Goal: Task Accomplishment & Management: Use online tool/utility

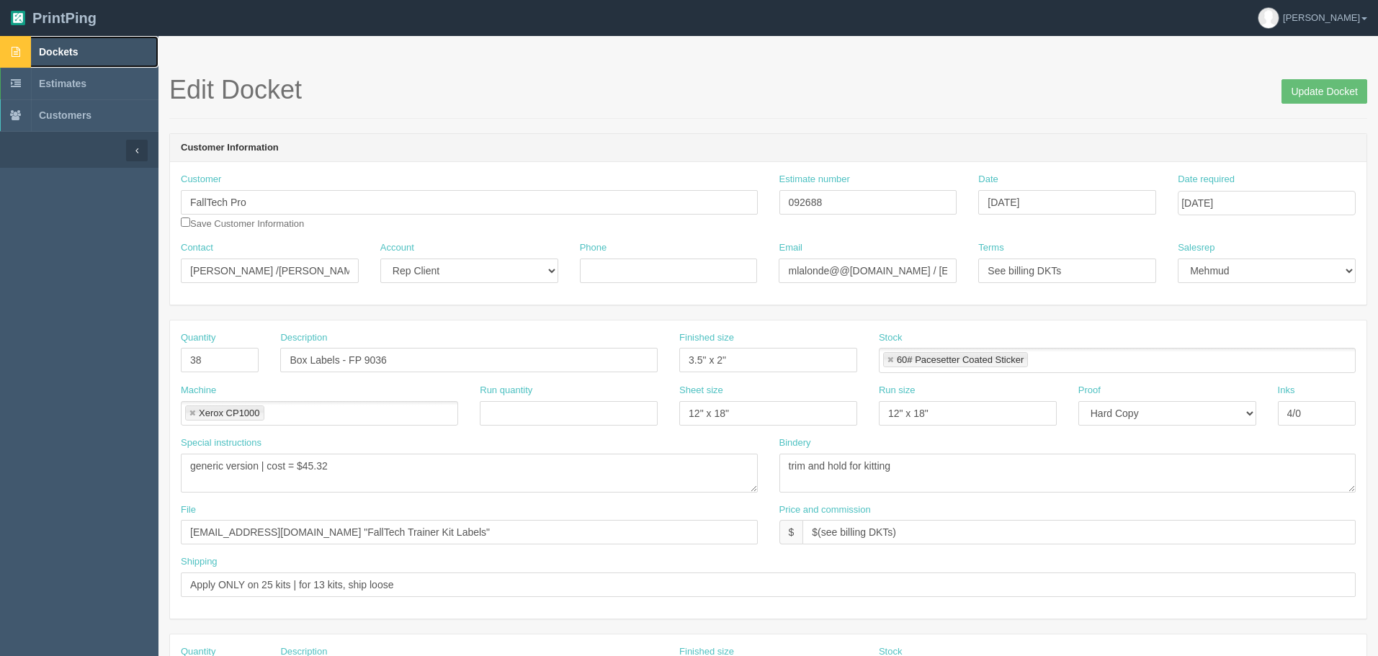
click at [84, 56] on link "Dockets" at bounding box center [79, 52] width 158 height 32
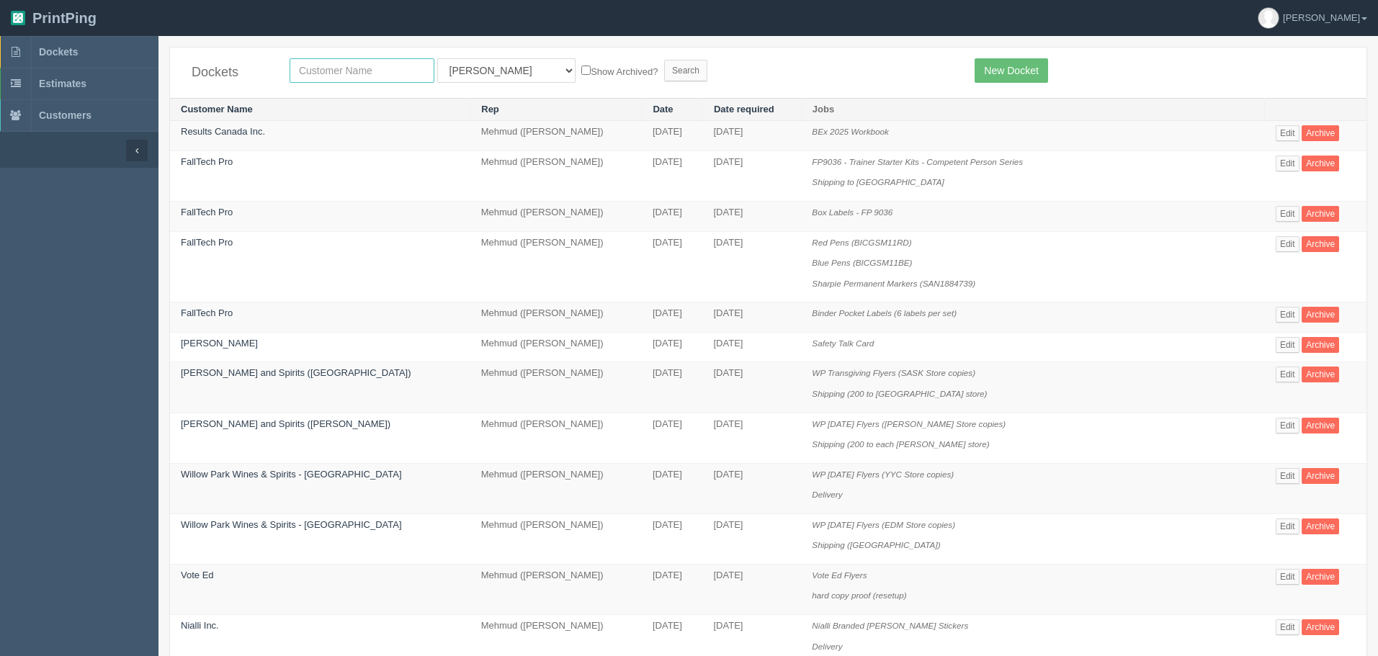
click at [318, 71] on input "text" at bounding box center [362, 70] width 145 height 24
type input "ache"
click at [664, 60] on input "Search" at bounding box center [685, 71] width 43 height 22
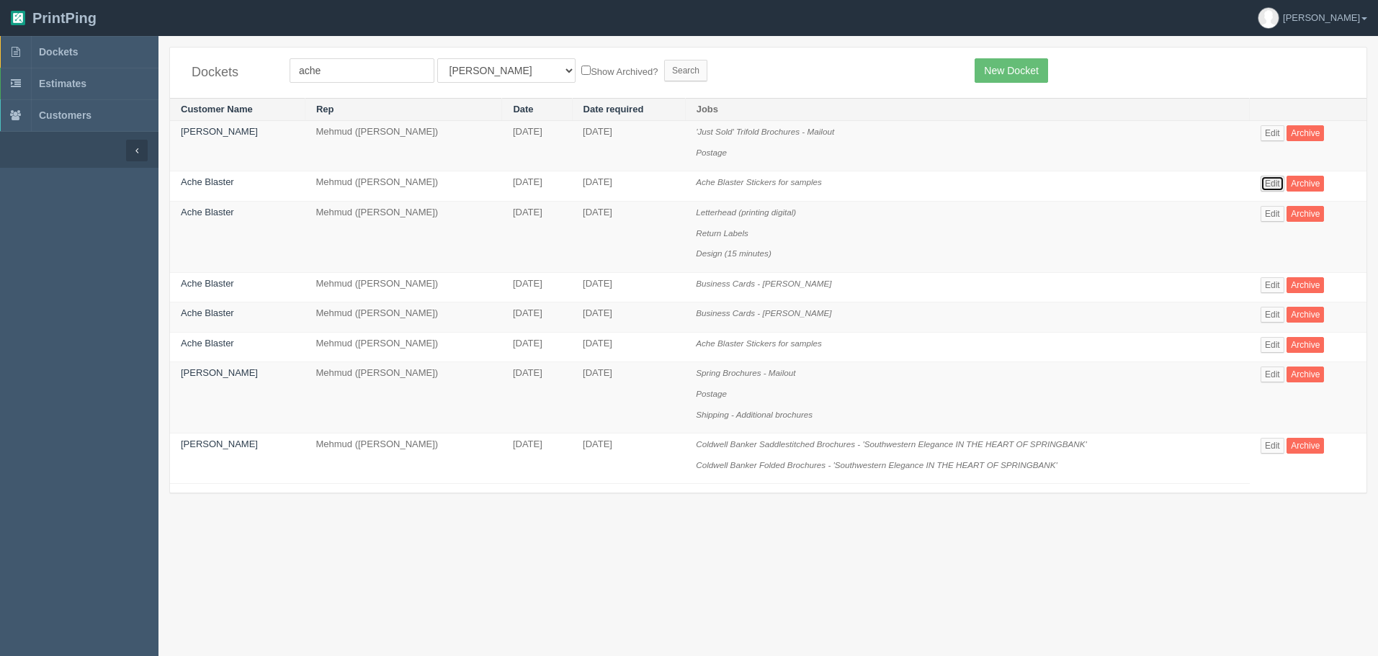
click at [1271, 181] on link "Edit" at bounding box center [1272, 184] width 24 height 16
click at [224, 180] on link "Ache Blaster" at bounding box center [207, 181] width 53 height 11
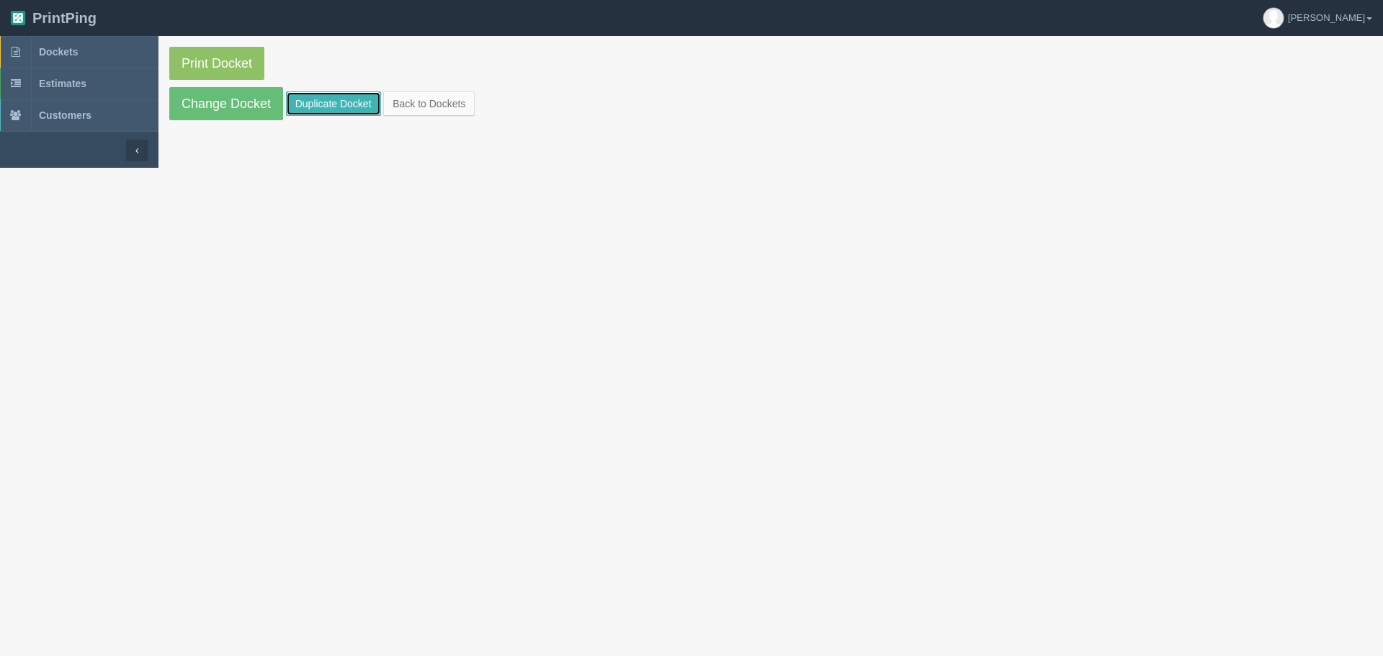
click at [317, 97] on link "Duplicate Docket" at bounding box center [333, 103] width 95 height 24
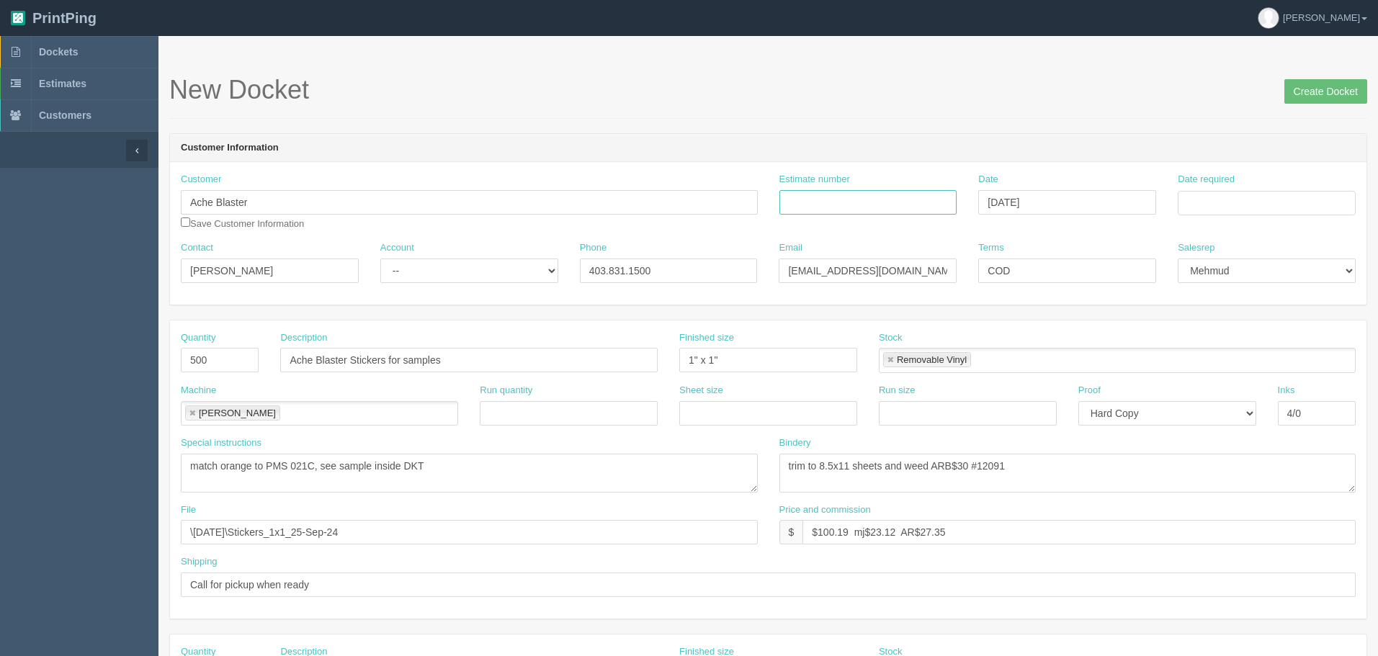
drag, startPoint x: 810, startPoint y: 201, endPoint x: 822, endPoint y: 204, distance: 11.9
click at [810, 201] on input "Estimate number" at bounding box center [868, 202] width 178 height 24
paste input "092692"
type input "092692"
click at [1204, 204] on input "Date required" at bounding box center [1267, 203] width 178 height 24
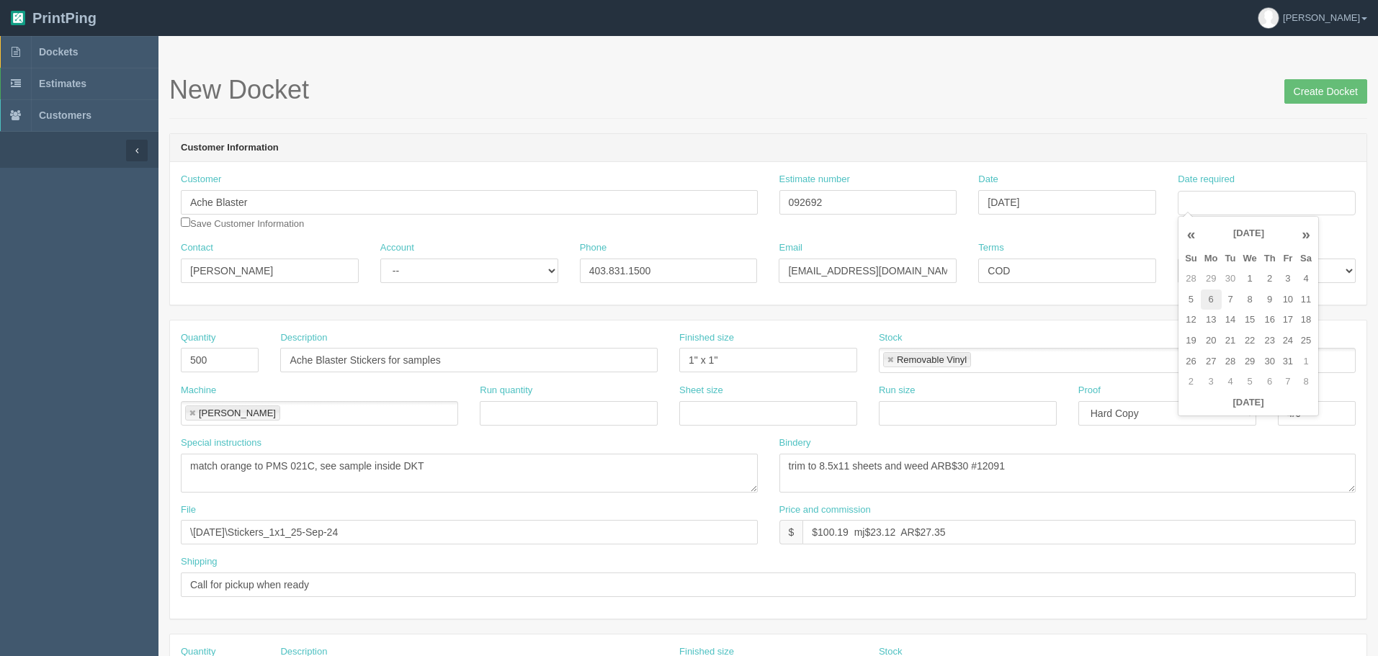
click at [1219, 303] on td "6" at bounding box center [1211, 300] width 21 height 21
click at [1243, 308] on td "8" at bounding box center [1249, 300] width 21 height 21
click at [1230, 297] on td "7" at bounding box center [1231, 300] width 18 height 21
type input "October 7, 2025"
click at [877, 89] on h1 "New Docket Create Docket" at bounding box center [768, 90] width 1198 height 29
